Goal: Information Seeking & Learning: Learn about a topic

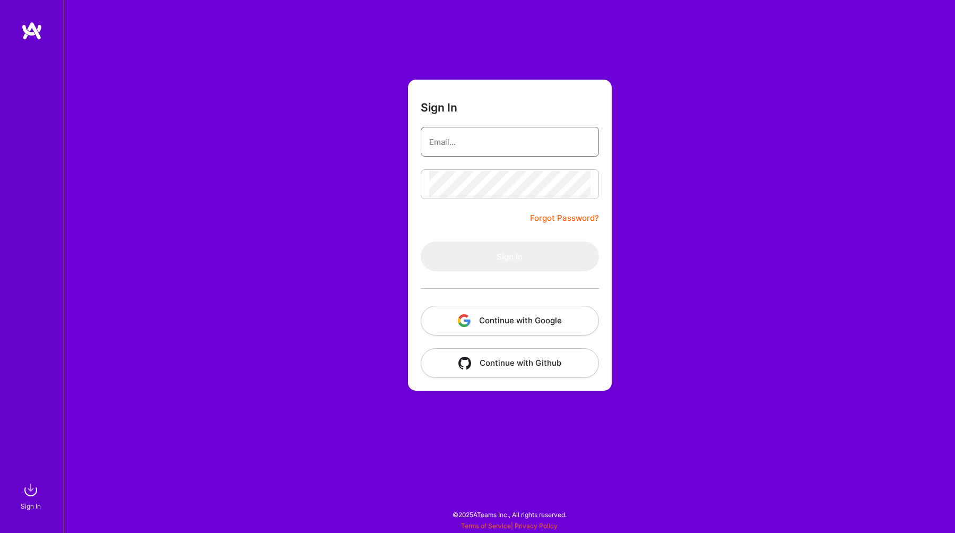
type input "[EMAIL_ADDRESS][DOMAIN_NAME]"
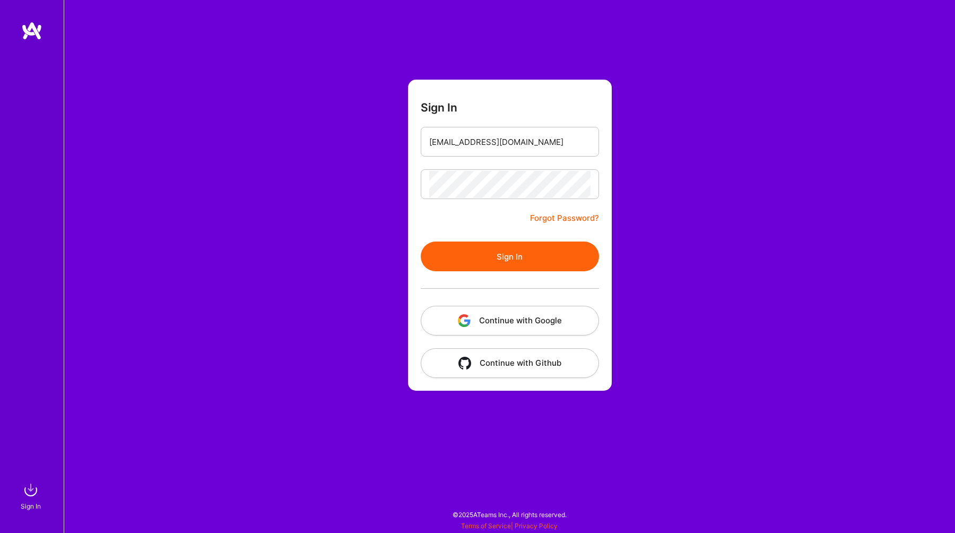
click at [503, 248] on button "Sign In" at bounding box center [510, 256] width 178 height 30
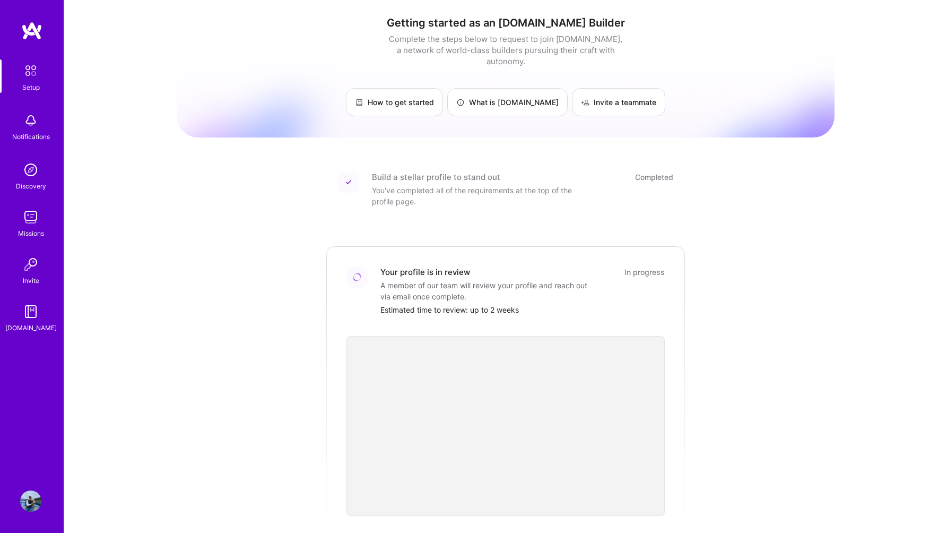
click at [33, 498] on img at bounding box center [30, 500] width 21 height 21
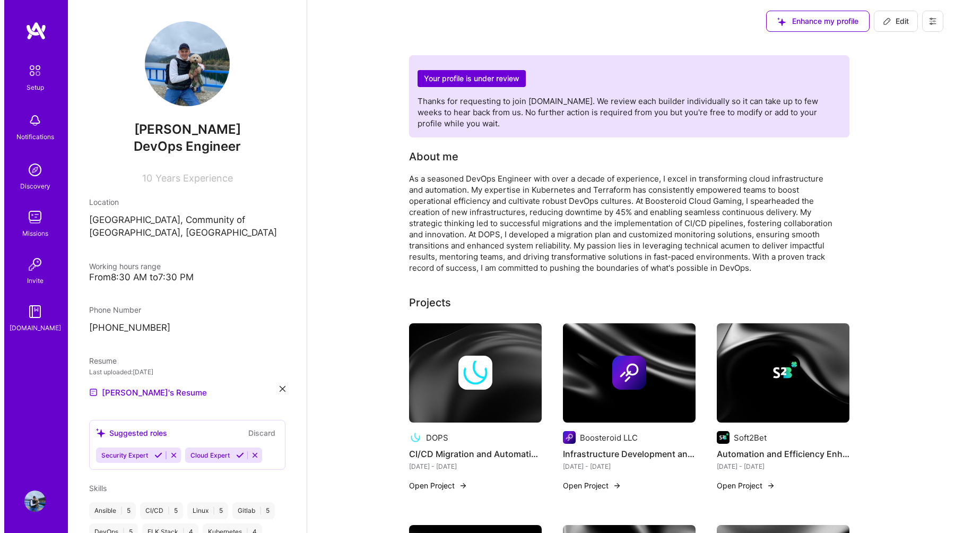
scroll to position [188, 0]
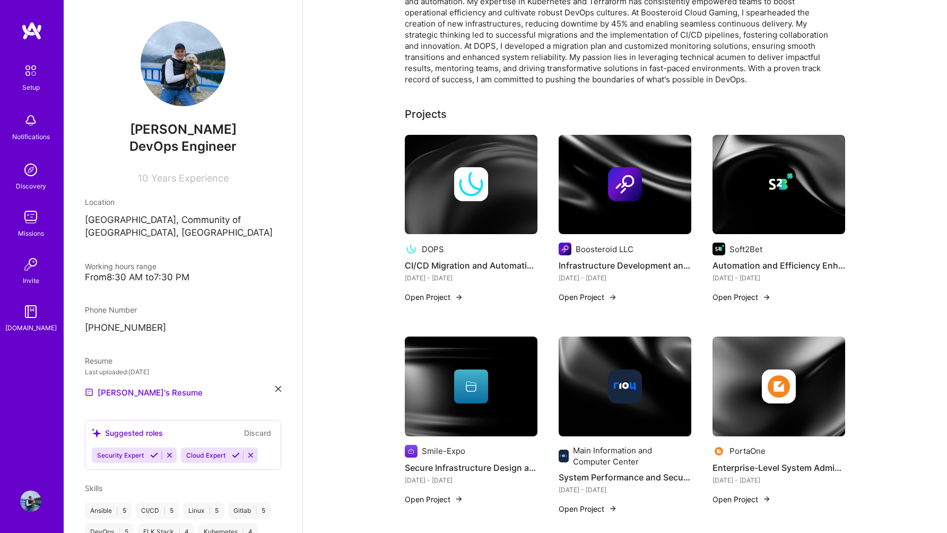
click at [469, 263] on h4 "CI/CD Migration and Automation Strategy" at bounding box center [471, 265] width 133 height 14
click at [450, 297] on button "Open Project" at bounding box center [434, 296] width 58 height 11
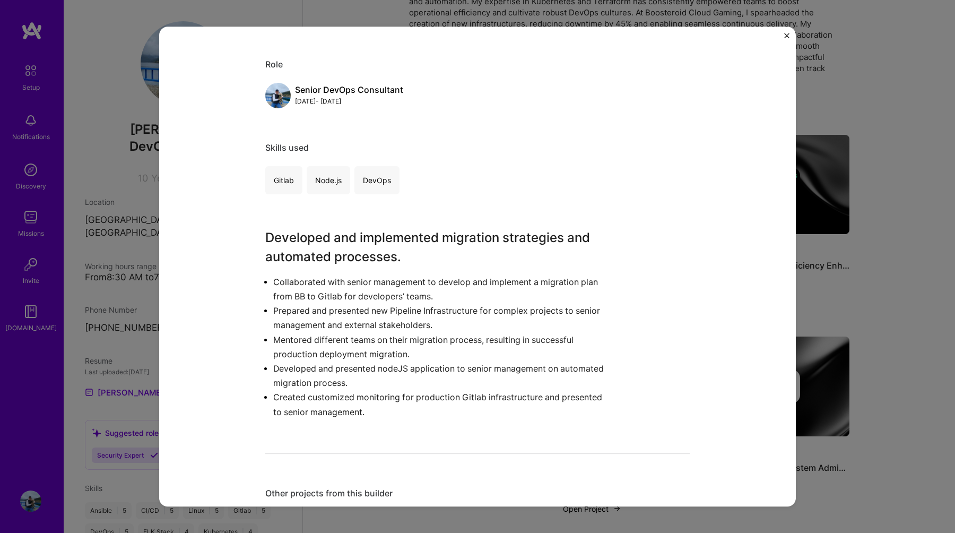
scroll to position [46, 0]
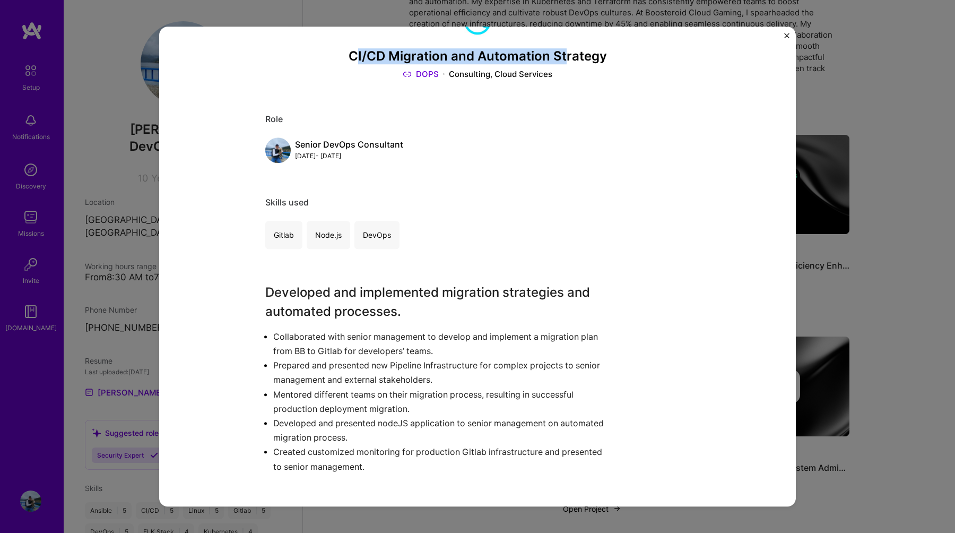
drag, startPoint x: 351, startPoint y: 55, endPoint x: 562, endPoint y: 58, distance: 211.2
click at [562, 58] on h3 "CI/CD Migration and Automation Strategy" at bounding box center [477, 56] width 425 height 15
drag, startPoint x: 607, startPoint y: 59, endPoint x: 343, endPoint y: 59, distance: 263.2
click at [343, 59] on h3 "CI/CD Migration and Automation Strategy" at bounding box center [477, 56] width 425 height 15
copy h3 "CI/CD Migration and Automation Strategy"
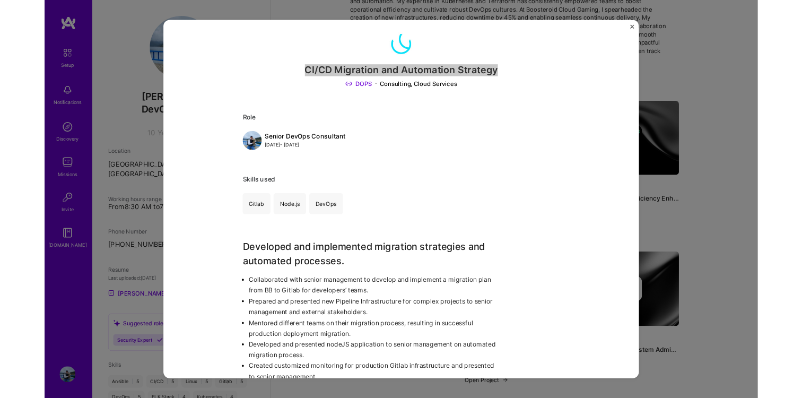
scroll to position [45, 0]
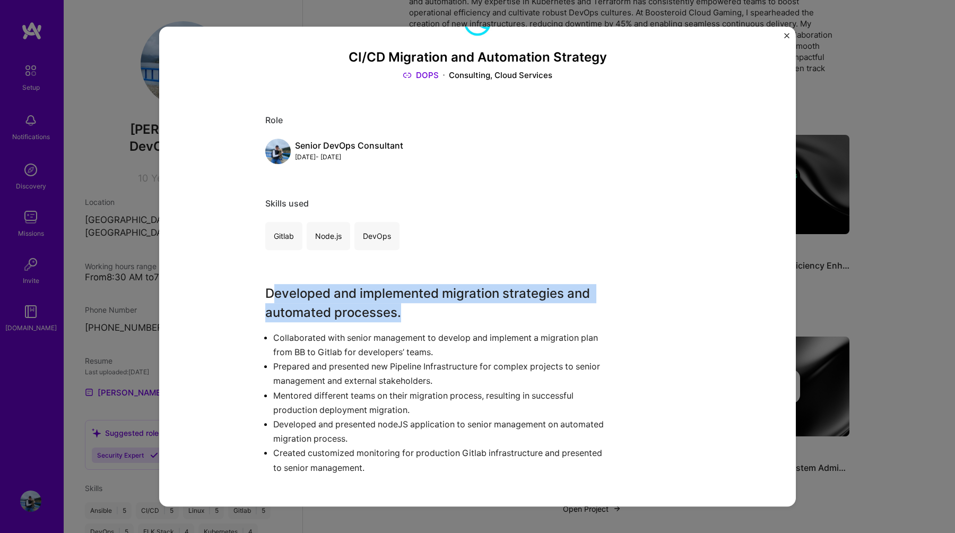
drag, startPoint x: 267, startPoint y: 293, endPoint x: 396, endPoint y: 317, distance: 131.2
click at [396, 317] on h3 "Developed and implemented migration strategies and automated processes." at bounding box center [437, 303] width 345 height 38
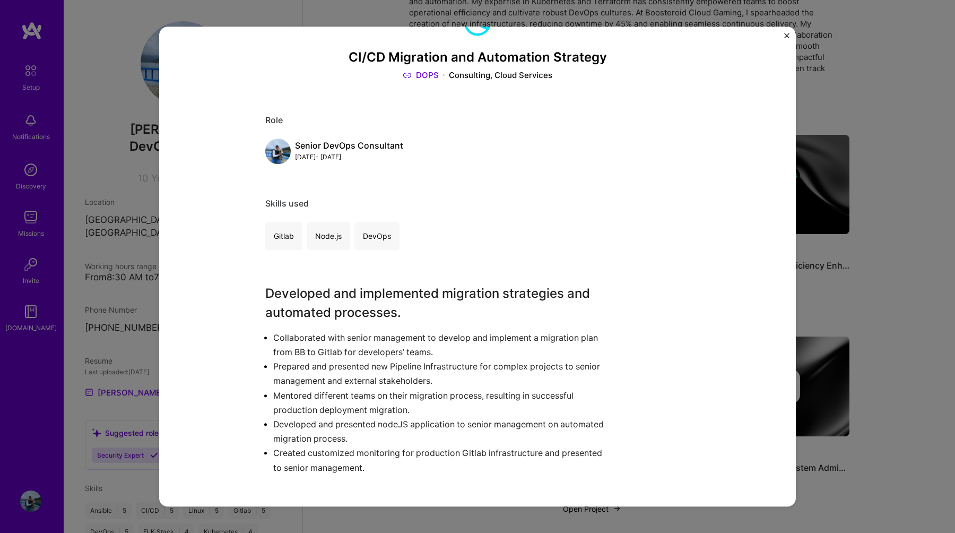
click at [372, 312] on h3 "Developed and implemented migration strategies and automated processes." at bounding box center [437, 303] width 345 height 38
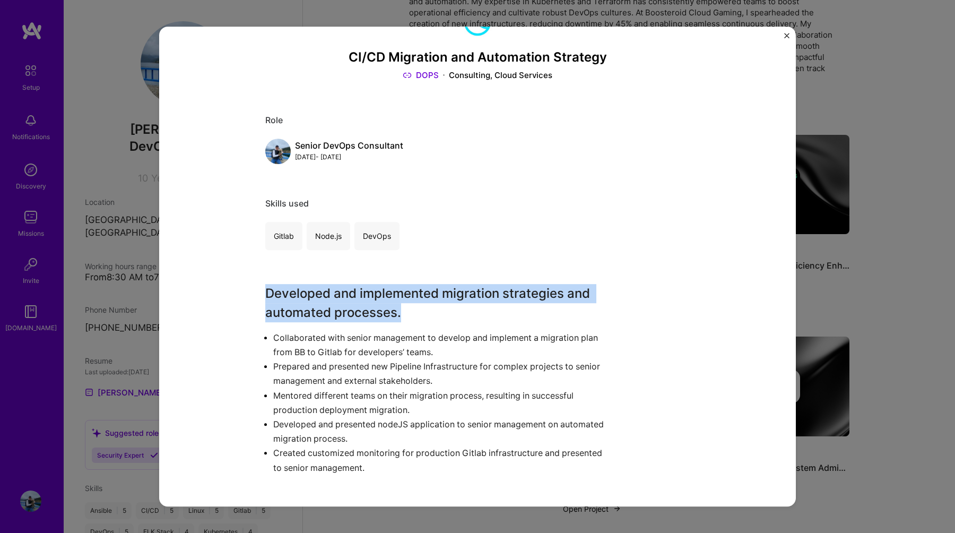
drag, startPoint x: 264, startPoint y: 297, endPoint x: 398, endPoint y: 312, distance: 134.6
click at [398, 312] on h3 "Developed and implemented migration strategies and automated processes." at bounding box center [437, 303] width 345 height 38
copy h3 "Developed and implemented migration strategies and automated processes."
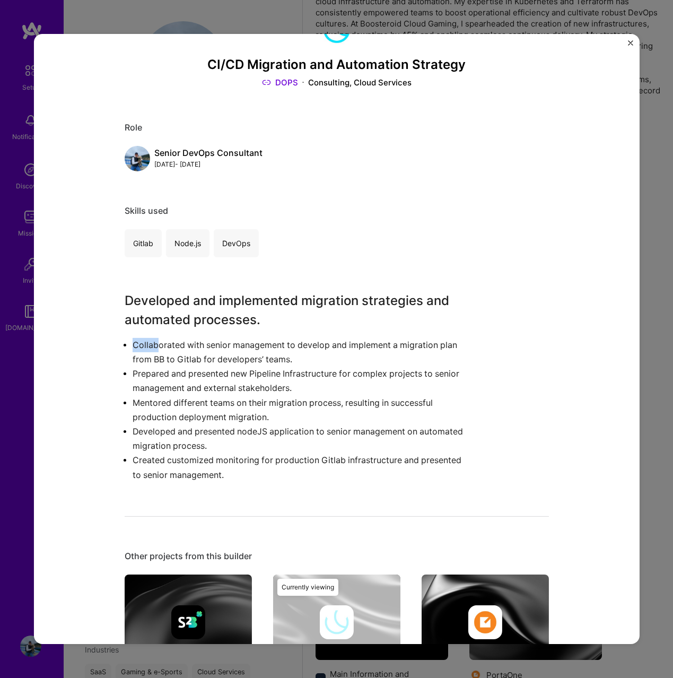
drag, startPoint x: 123, startPoint y: 344, endPoint x: 149, endPoint y: 348, distance: 25.7
click at [154, 349] on ul "Collaborated with senior management to develop and implement a migration plan f…" at bounding box center [297, 410] width 345 height 144
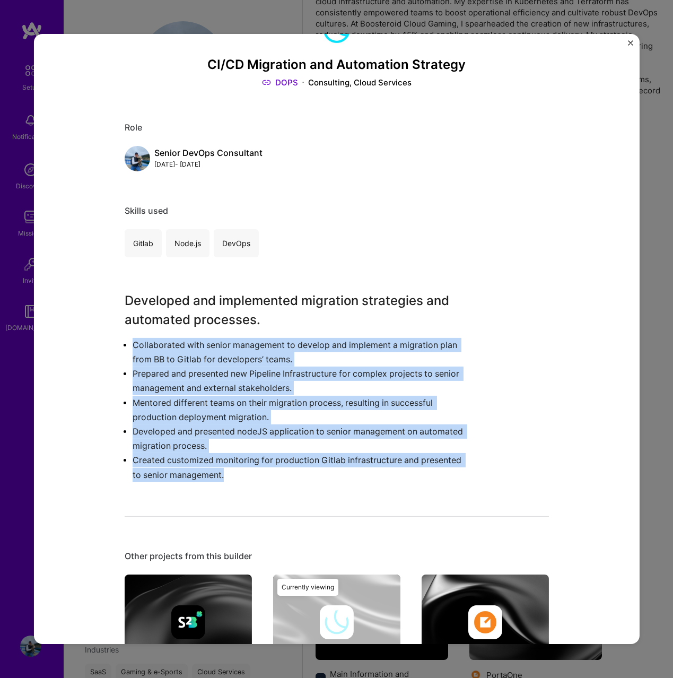
drag, startPoint x: 109, startPoint y: 345, endPoint x: 254, endPoint y: 473, distance: 193.3
click at [254, 473] on div "CI/CD Migration and Automation Strategy DOPS Consulting, Cloud Services Role Se…" at bounding box center [336, 339] width 606 height 610
copy ul "Collaborated with senior management to develop and implement a migration plan f…"
click at [632, 43] on img "Close" at bounding box center [630, 42] width 5 height 5
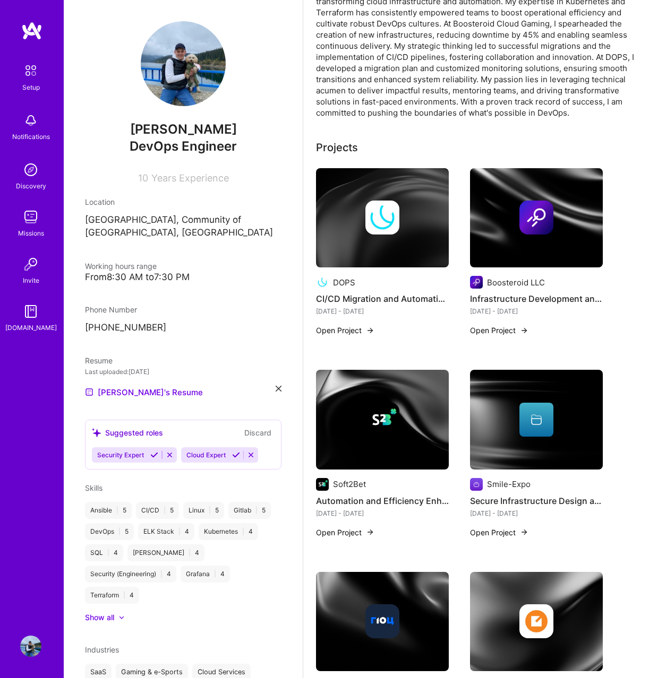
click at [531, 235] on img at bounding box center [536, 218] width 133 height 100
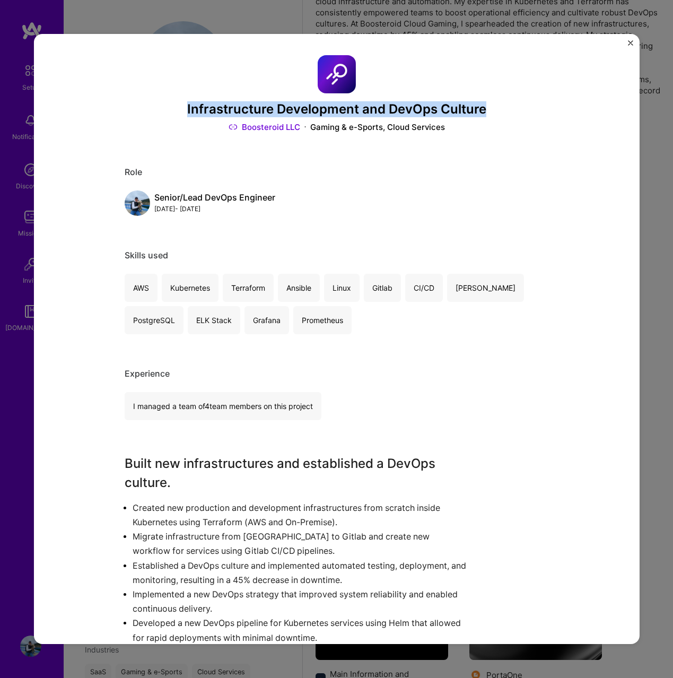
drag, startPoint x: 183, startPoint y: 105, endPoint x: 511, endPoint y: 106, distance: 327.5
click at [511, 106] on h3 "Infrastructure Development and DevOps Culture" at bounding box center [337, 109] width 425 height 15
copy h3 "Infrastructure Development and DevOps Culture"
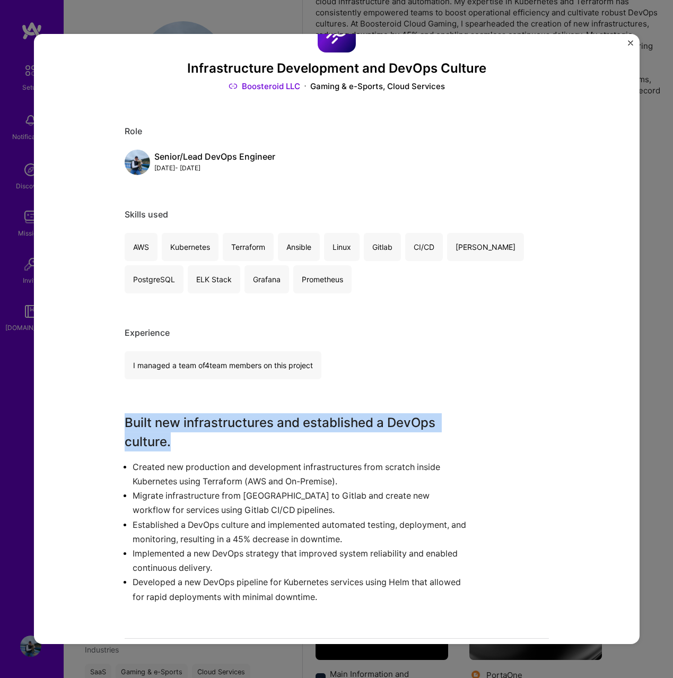
drag, startPoint x: 123, startPoint y: 426, endPoint x: 180, endPoint y: 446, distance: 60.8
click at [180, 446] on h3 "Built new infrastructures and established a DevOps culture." at bounding box center [297, 432] width 345 height 38
copy h3 "Built new infrastructures and established a DevOps culture."
drag, startPoint x: 317, startPoint y: 368, endPoint x: 128, endPoint y: 370, distance: 188.4
click at [128, 370] on div "I managed a team of 4 team members on this project" at bounding box center [223, 365] width 197 height 28
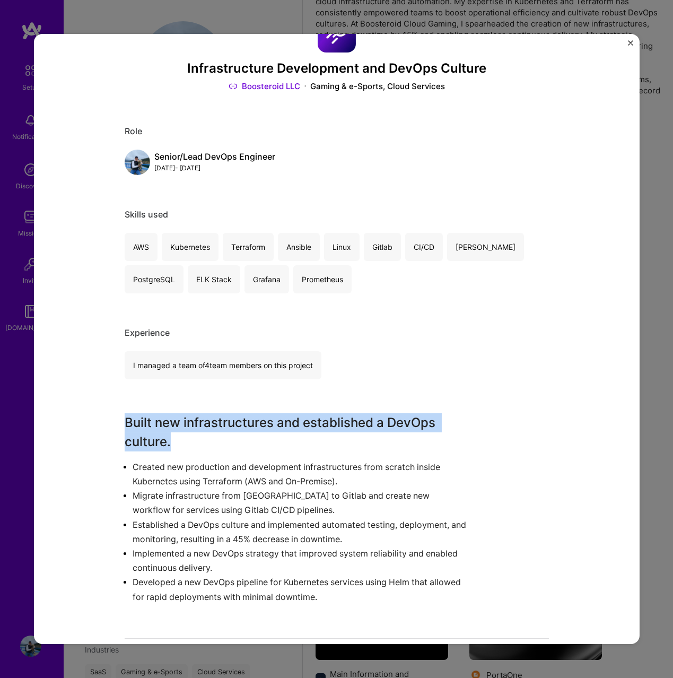
copy div "I managed a team of 4 team members on this project"
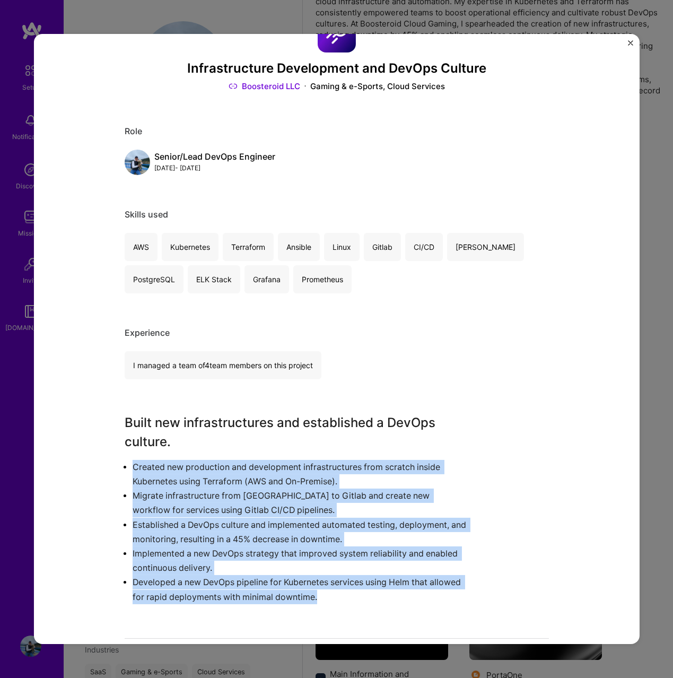
drag, startPoint x: 312, startPoint y: 595, endPoint x: 107, endPoint y: 461, distance: 244.6
click at [107, 461] on div "Infrastructure Development and DevOps Culture Boosteroid LLC Gaming & e-Sports,…" at bounding box center [336, 339] width 606 height 610
copy ul "Created new production and development infrastructures from scratch inside Kube…"
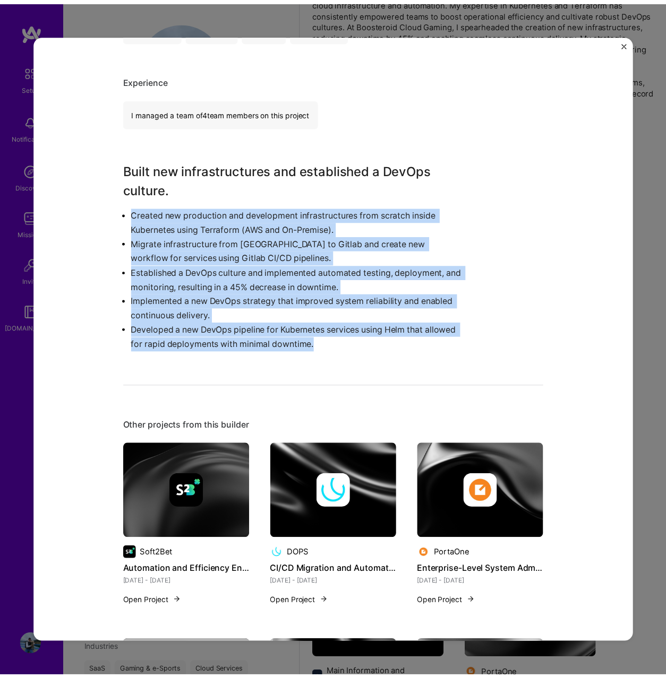
scroll to position [63, 0]
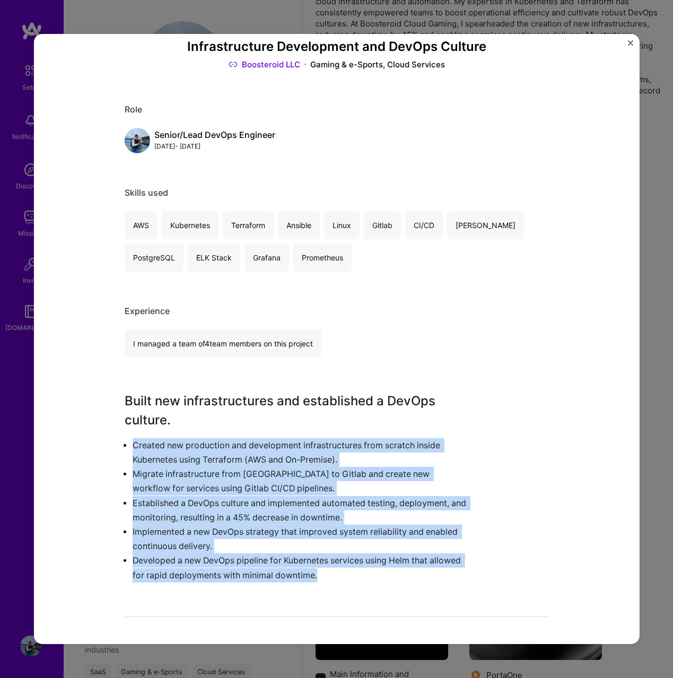
click at [630, 42] on img "Close" at bounding box center [630, 42] width 5 height 5
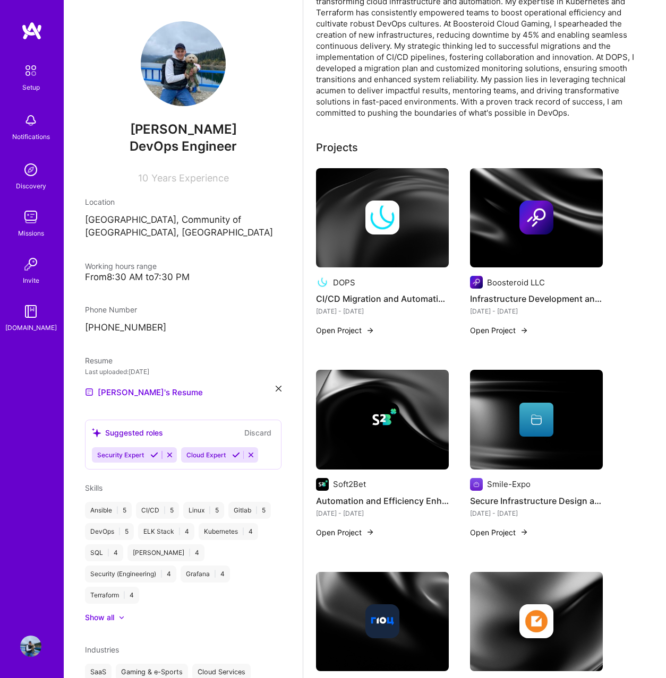
click at [379, 403] on img at bounding box center [382, 420] width 34 height 34
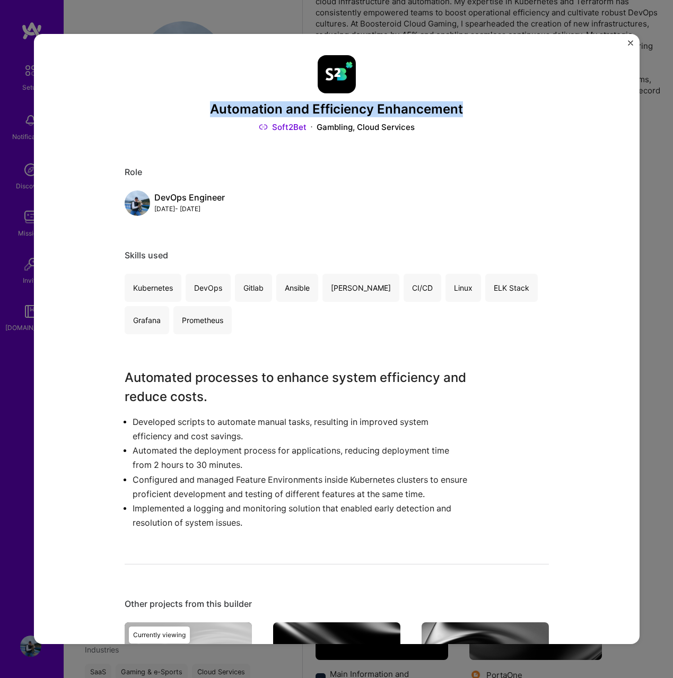
drag, startPoint x: 273, startPoint y: 98, endPoint x: 465, endPoint y: 112, distance: 193.1
click at [465, 112] on h3 "Automation and Efficiency Enhancement" at bounding box center [337, 109] width 425 height 15
copy h3 "Automation and Efficiency Enhancement"
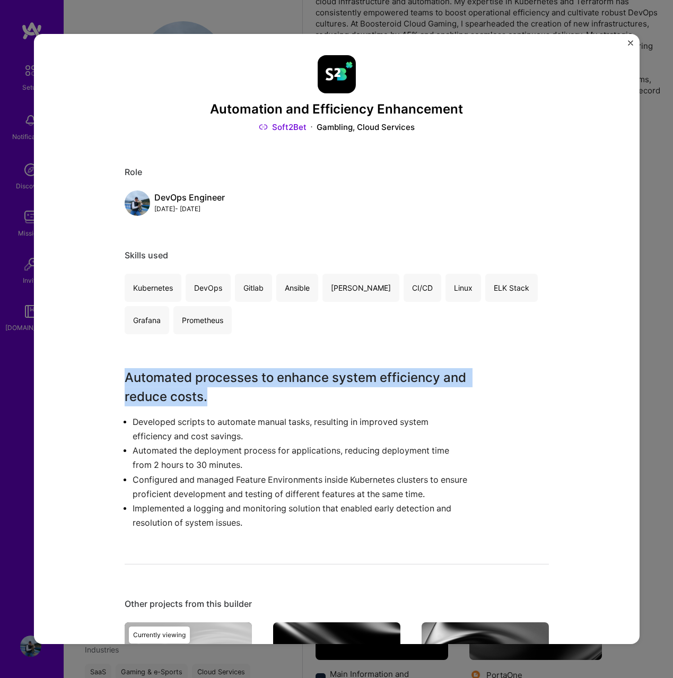
drag, startPoint x: 123, startPoint y: 376, endPoint x: 231, endPoint y: 401, distance: 111.2
click at [231, 401] on h3 "Automated processes to enhance system efficiency and reduce costs." at bounding box center [297, 387] width 345 height 38
copy h3 "Automated processes to enhance system efficiency and reduce costs."
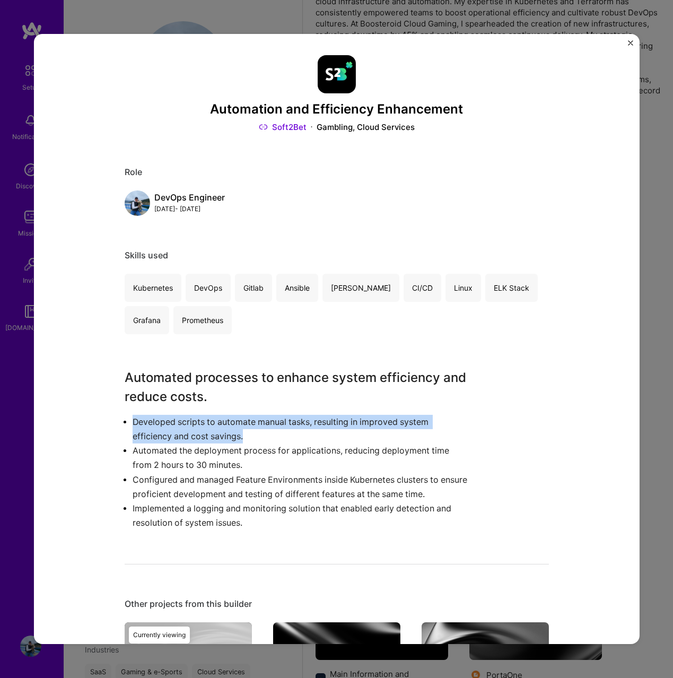
drag, startPoint x: 129, startPoint y: 421, endPoint x: 243, endPoint y: 436, distance: 114.5
click at [243, 436] on p "Developed scripts to automate manual tasks, resulting in improved system effici…" at bounding box center [301, 429] width 337 height 29
copy p "Developed scripts to automate manual tasks, resulting in improved system effici…"
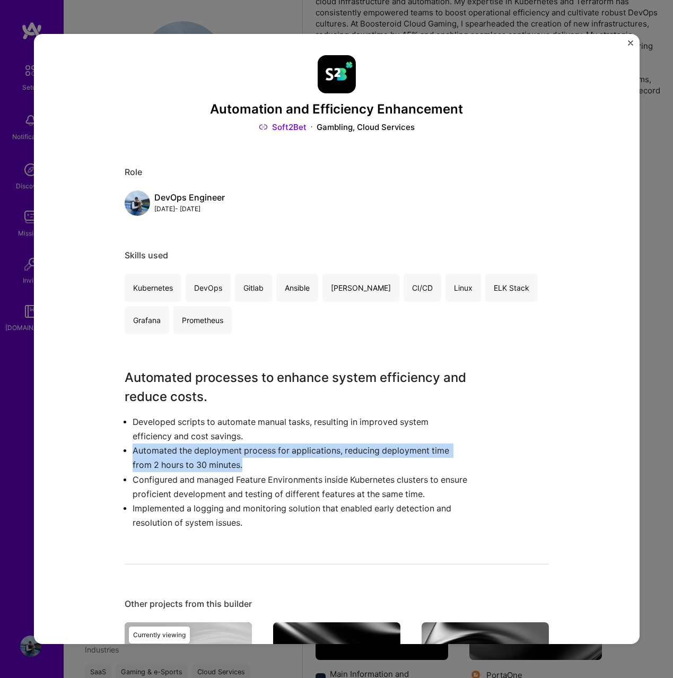
drag, startPoint x: 128, startPoint y: 452, endPoint x: 266, endPoint y: 462, distance: 137.8
click at [266, 462] on p "Automated the deployment process for applications, reducing deployment time fro…" at bounding box center [301, 458] width 337 height 29
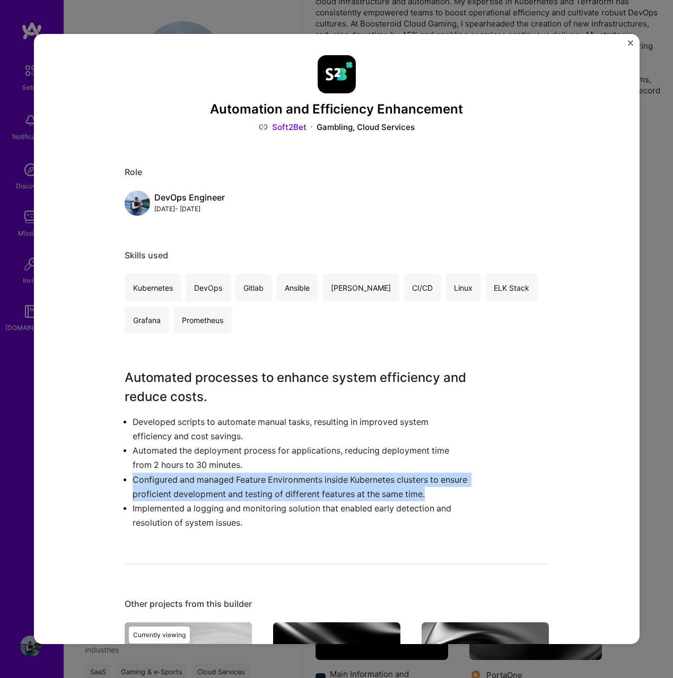
drag, startPoint x: 129, startPoint y: 484, endPoint x: 456, endPoint y: 497, distance: 326.6
click at [456, 497] on p "Configured and managed Feature Environments inside Kubernetes clusters to ensur…" at bounding box center [301, 487] width 337 height 29
click at [133, 508] on p "Implemented a logging and monitoring solution that enabled early detection and …" at bounding box center [301, 516] width 337 height 29
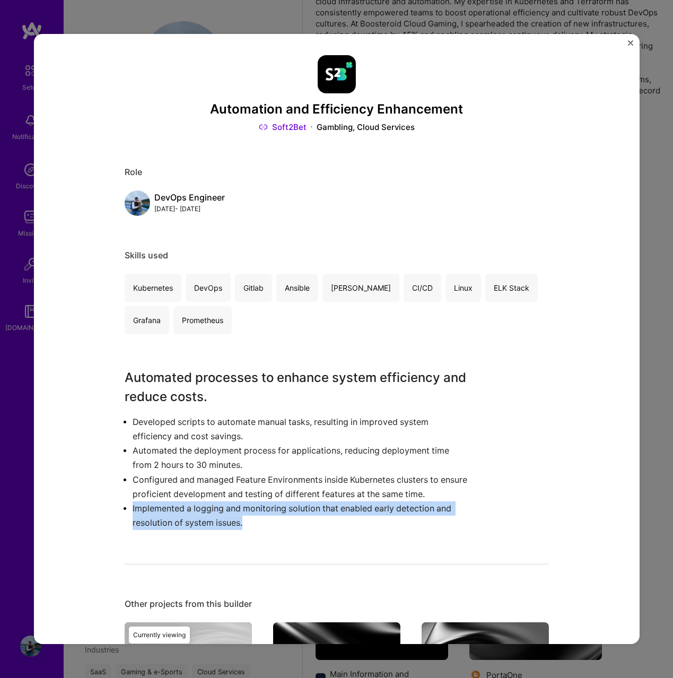
drag, startPoint x: 140, startPoint y: 509, endPoint x: 237, endPoint y: 521, distance: 97.4
click at [237, 521] on p "Implemented a logging and monitoring solution that enabled early detection and …" at bounding box center [301, 516] width 337 height 29
click at [632, 42] on img "Close" at bounding box center [630, 42] width 5 height 5
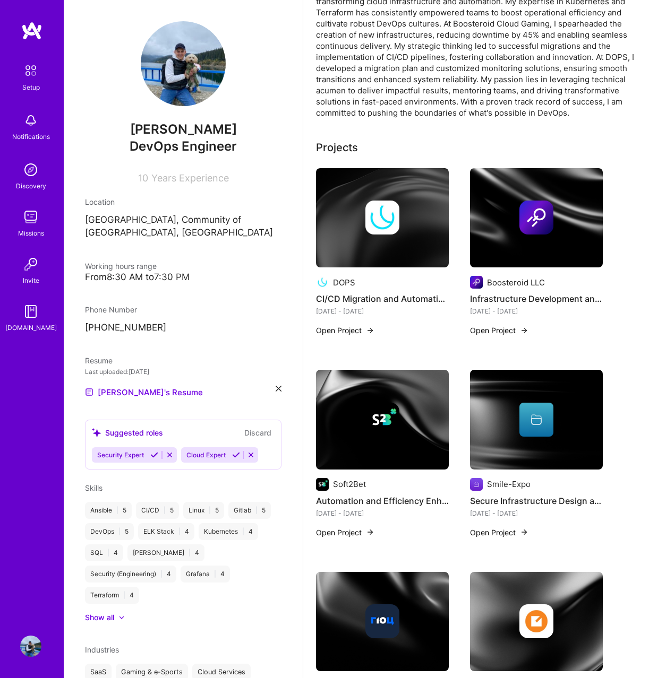
click at [528, 418] on div at bounding box center [536, 420] width 34 height 34
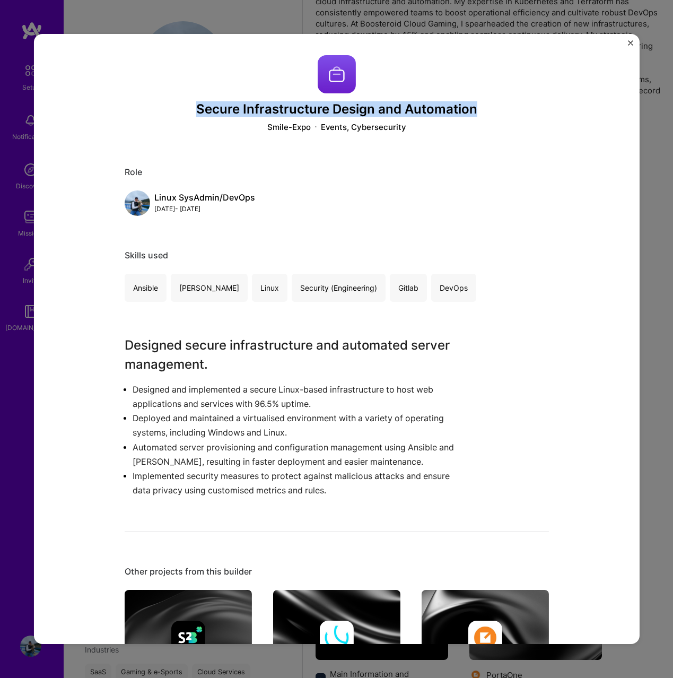
drag, startPoint x: 485, startPoint y: 107, endPoint x: 194, endPoint y: 113, distance: 290.4
click at [194, 113] on h3 "Secure Infrastructure Design and Automation" at bounding box center [337, 109] width 425 height 15
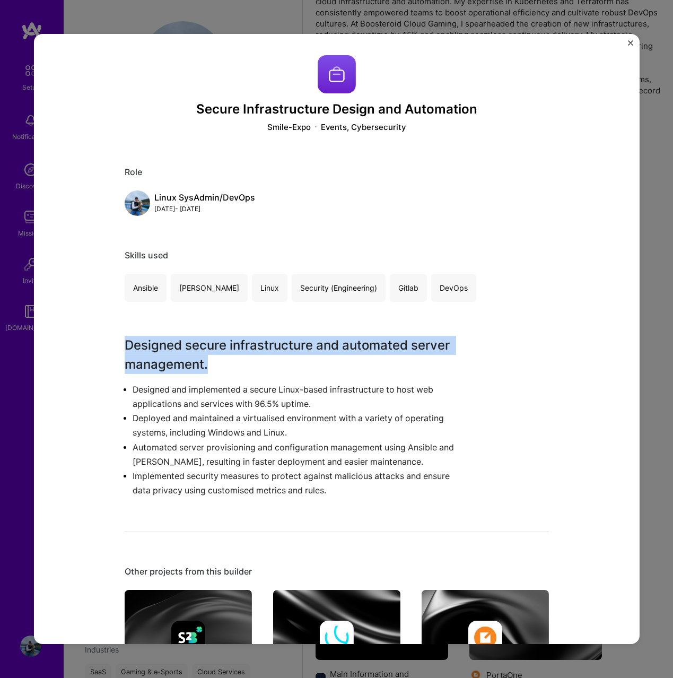
drag, startPoint x: 205, startPoint y: 365, endPoint x: 56, endPoint y: 343, distance: 150.2
click at [56, 343] on div "Secure Infrastructure Design and Automation Smile-Expo Events, Cybersecurity Ro…" at bounding box center [336, 339] width 606 height 610
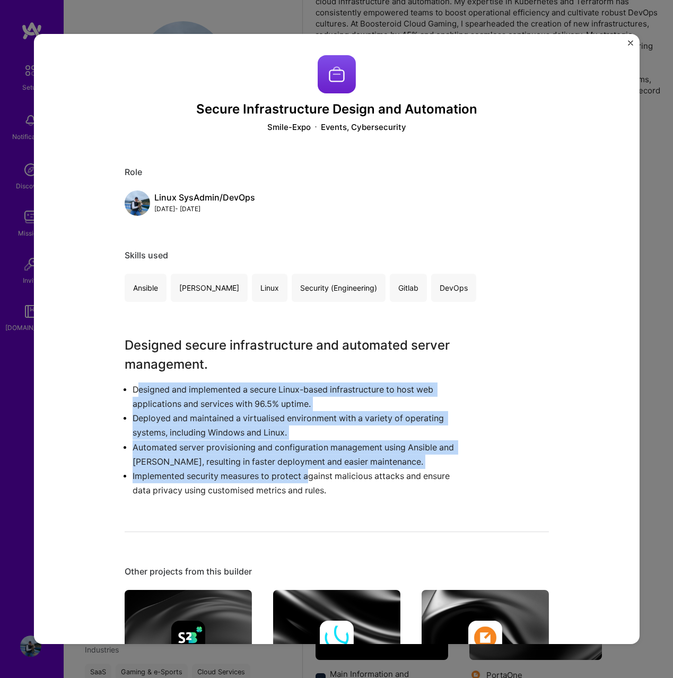
drag, startPoint x: 132, startPoint y: 390, endPoint x: 305, endPoint y: 478, distance: 194.9
click at [305, 478] on ul "Designed and implemented a secure Linux-based infrastructure to host web applic…" at bounding box center [297, 441] width 345 height 116
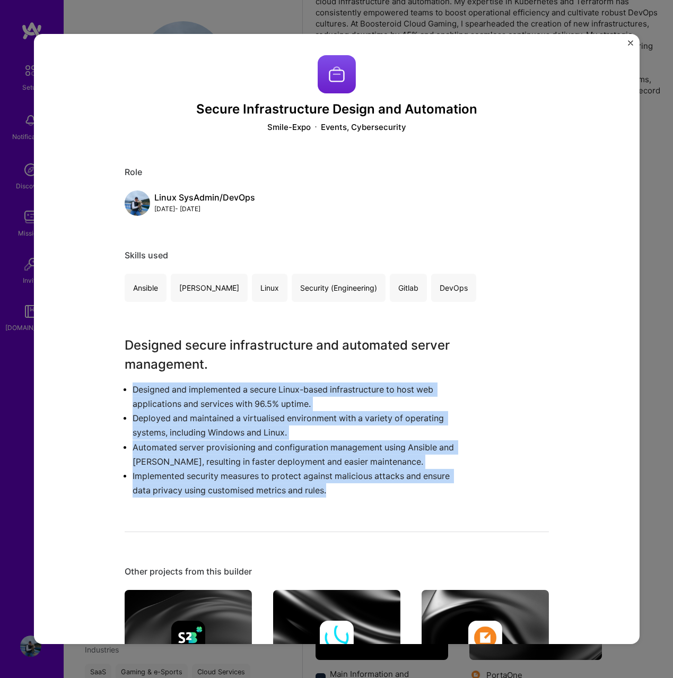
drag, startPoint x: 339, startPoint y: 497, endPoint x: 125, endPoint y: 393, distance: 237.8
click at [125, 393] on ul "Designed and implemented a secure Linux-based infrastructure to host web applic…" at bounding box center [297, 441] width 345 height 116
click at [629, 42] on img "Close" at bounding box center [630, 42] width 5 height 5
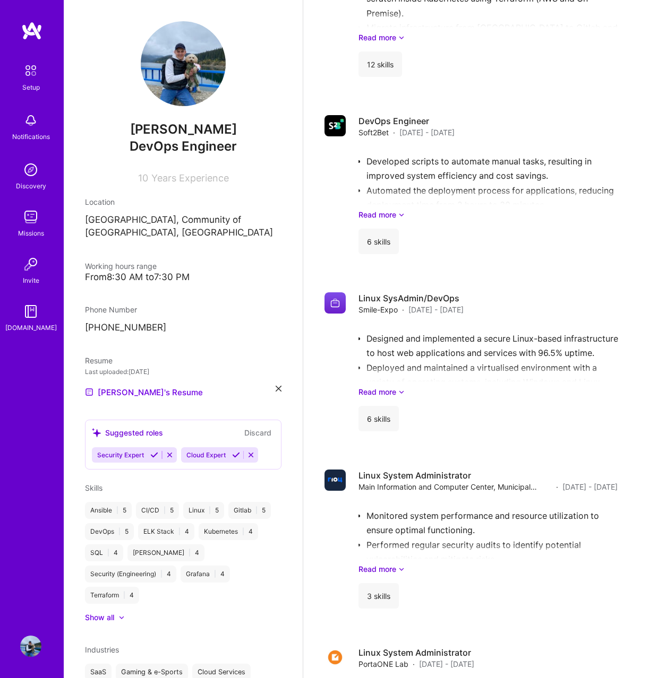
scroll to position [1309, 0]
